Goal: Task Accomplishment & Management: Use online tool/utility

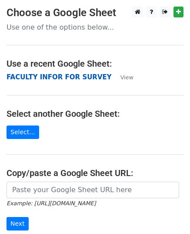
click at [49, 79] on strong "FACULTY INFOR FOR SURVEY" at bounding box center [59, 77] width 105 height 8
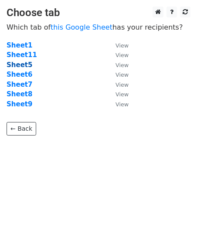
click at [19, 64] on strong "Sheet5" at bounding box center [20, 65] width 26 height 8
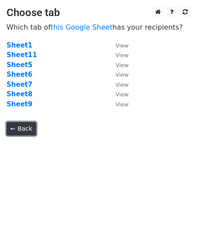
click at [19, 131] on link "← Back" at bounding box center [22, 128] width 30 height 13
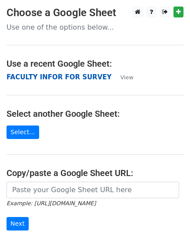
click at [51, 74] on strong "FACULTY INFOR FOR SURVEY" at bounding box center [59, 77] width 105 height 8
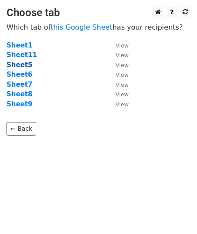
click at [20, 66] on strong "Sheet5" at bounding box center [20, 65] width 26 height 8
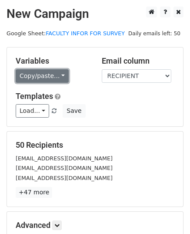
click at [57, 73] on link "Copy/paste..." at bounding box center [42, 75] width 53 height 13
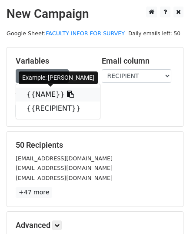
click at [40, 94] on link "{{NAME}}" at bounding box center [58, 94] width 84 height 14
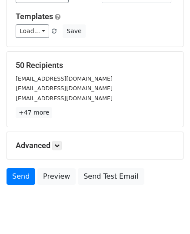
scroll to position [83, 0]
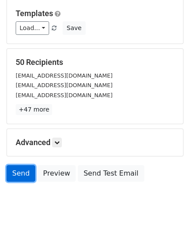
click at [23, 176] on link "Send" at bounding box center [21, 173] width 29 height 17
